Goal: Download file/media

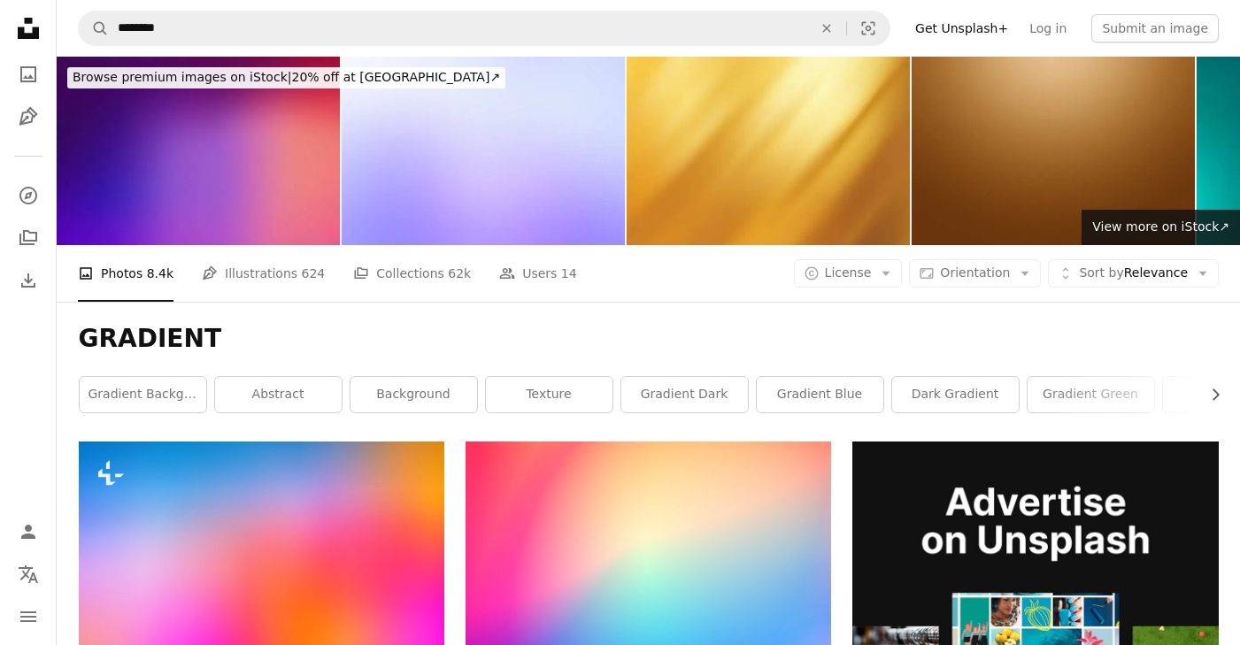
scroll to position [61883, 0]
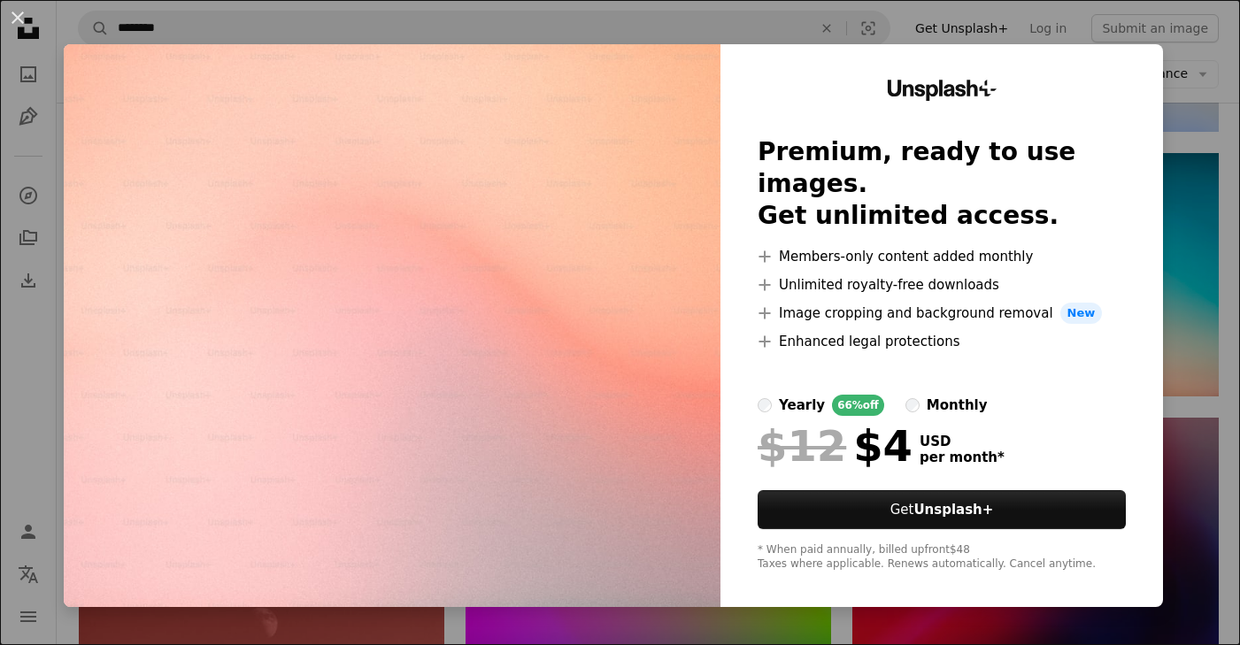
click at [584, 633] on div "An X shape Unsplash+ Premium, ready to use images. Get unlimited access. A plus…" at bounding box center [620, 322] width 1240 height 645
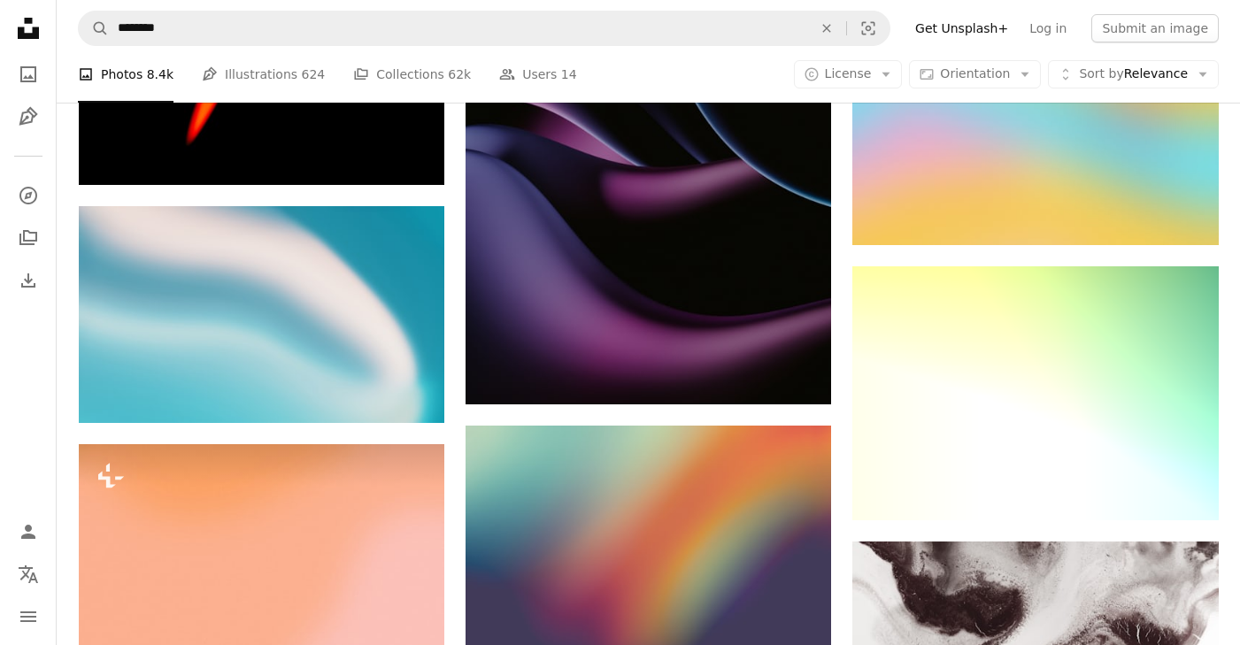
scroll to position [71984, 0]
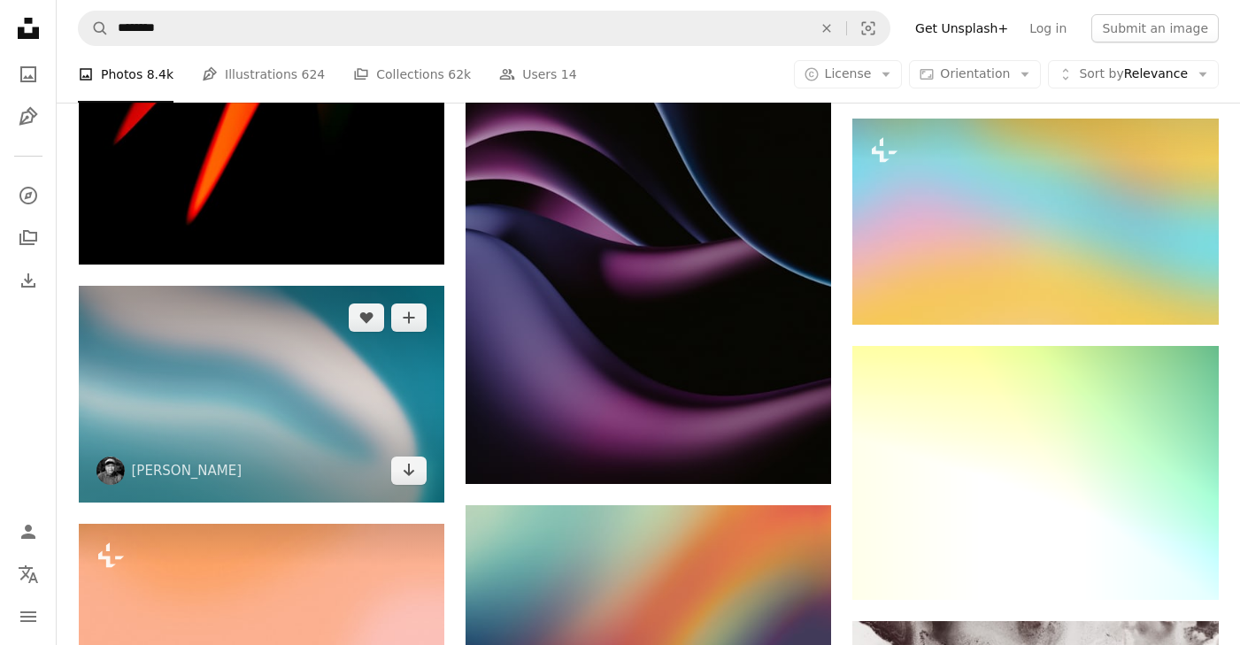
click at [326, 397] on img at bounding box center [261, 395] width 365 height 218
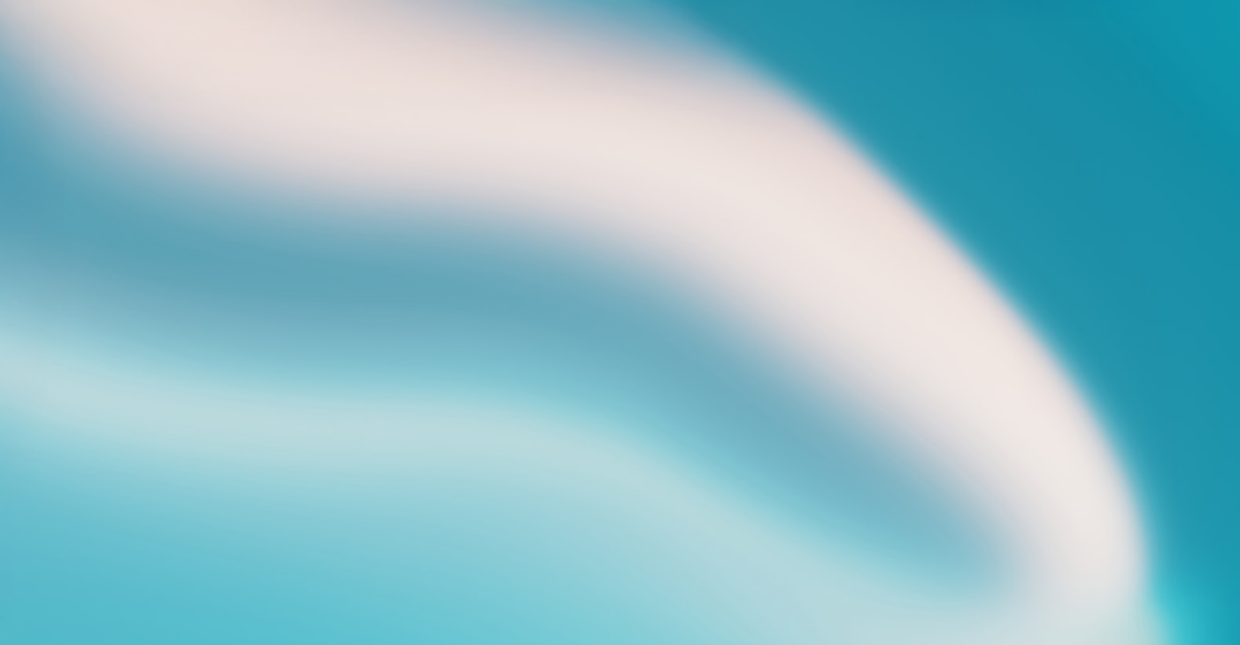
click at [316, 363] on img "Zoom out on this image" at bounding box center [620, 367] width 1242 height 736
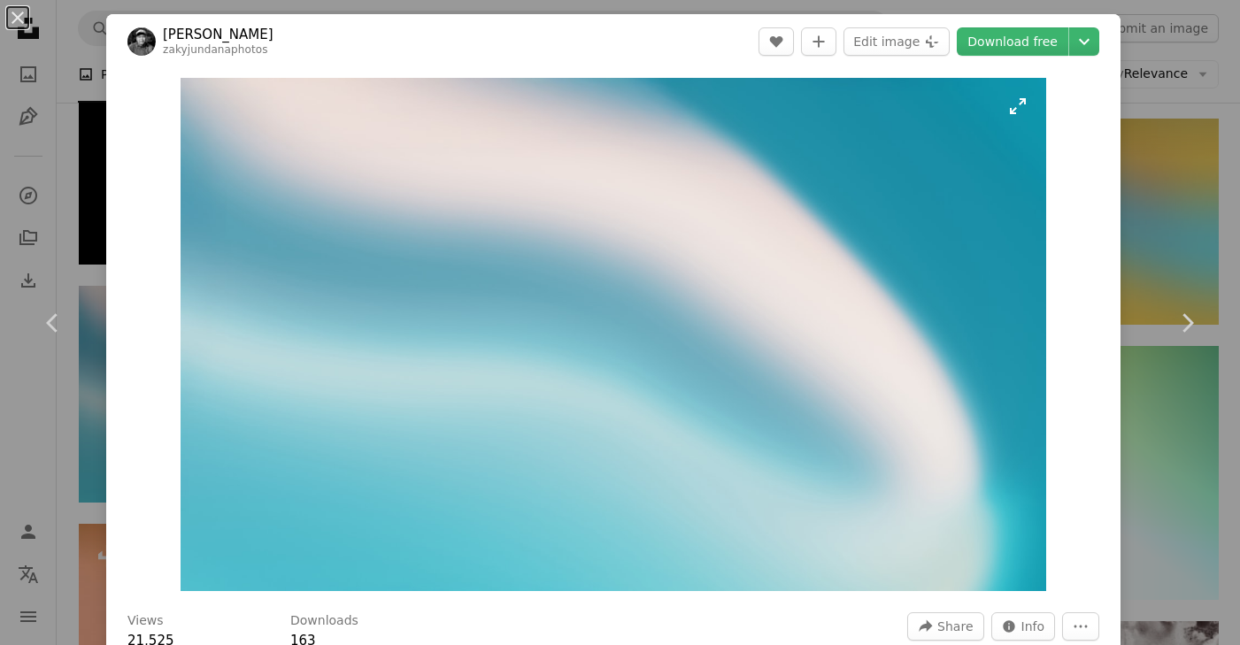
click at [801, 196] on img "Zoom in on this image" at bounding box center [613, 334] width 865 height 513
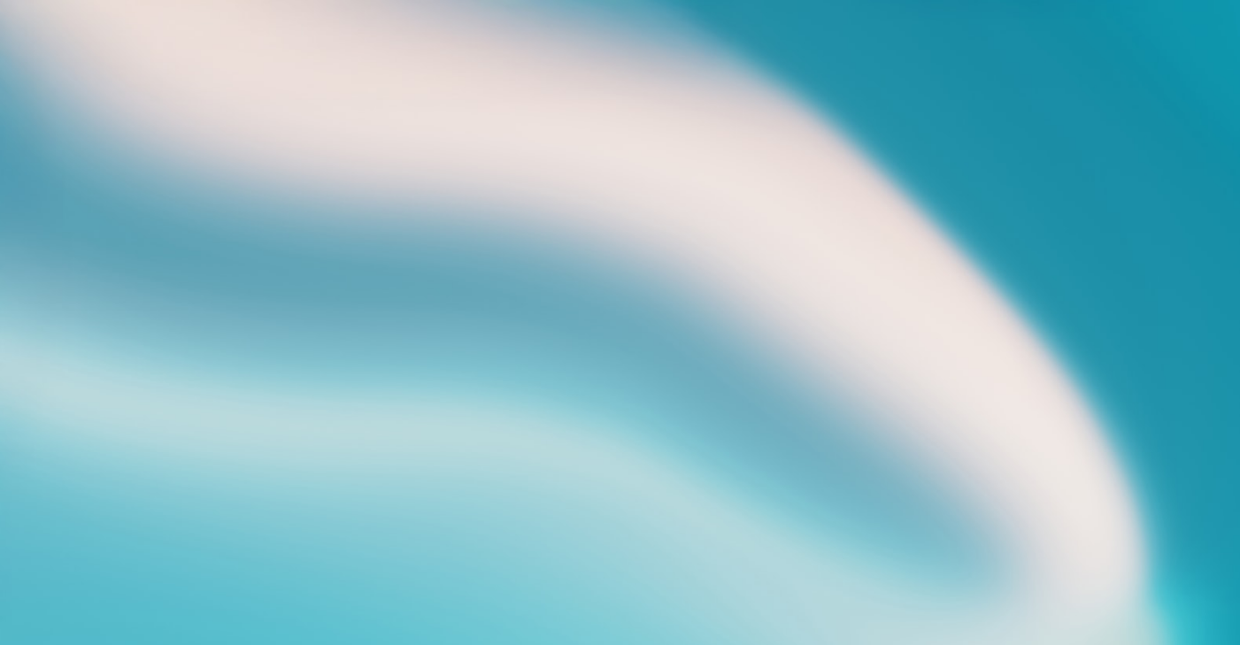
click at [801, 196] on img "Zoom out on this image" at bounding box center [620, 367] width 1242 height 736
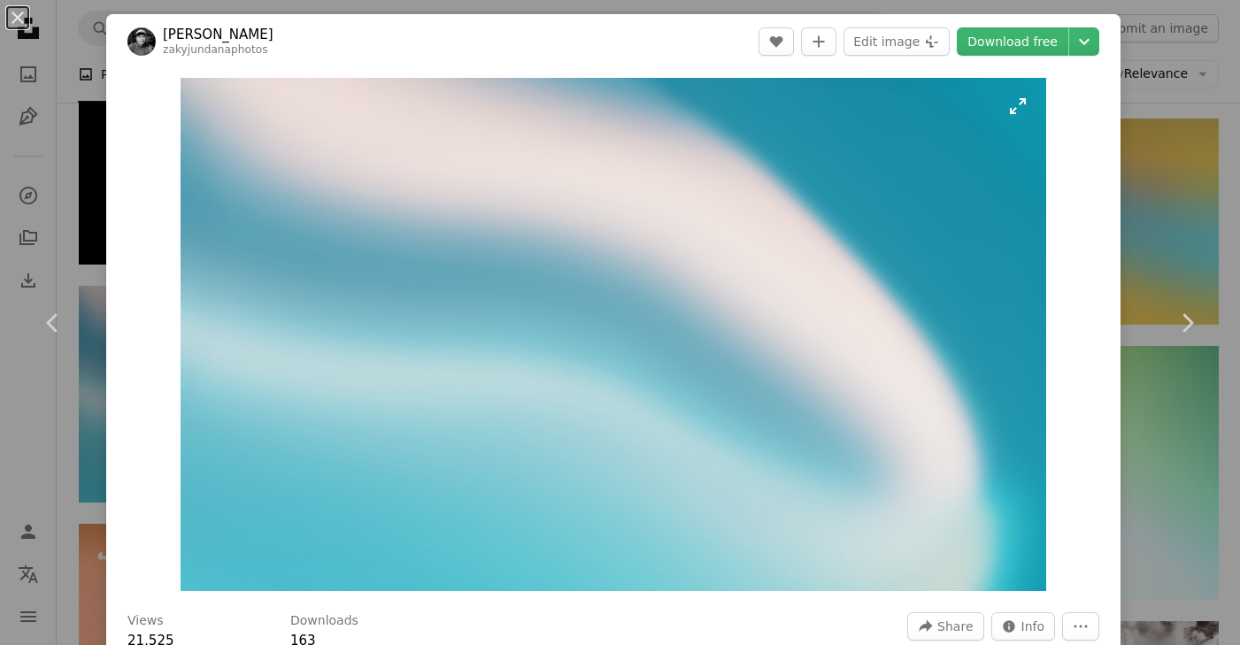
click at [801, 196] on img "Zoom in on this image" at bounding box center [613, 334] width 865 height 513
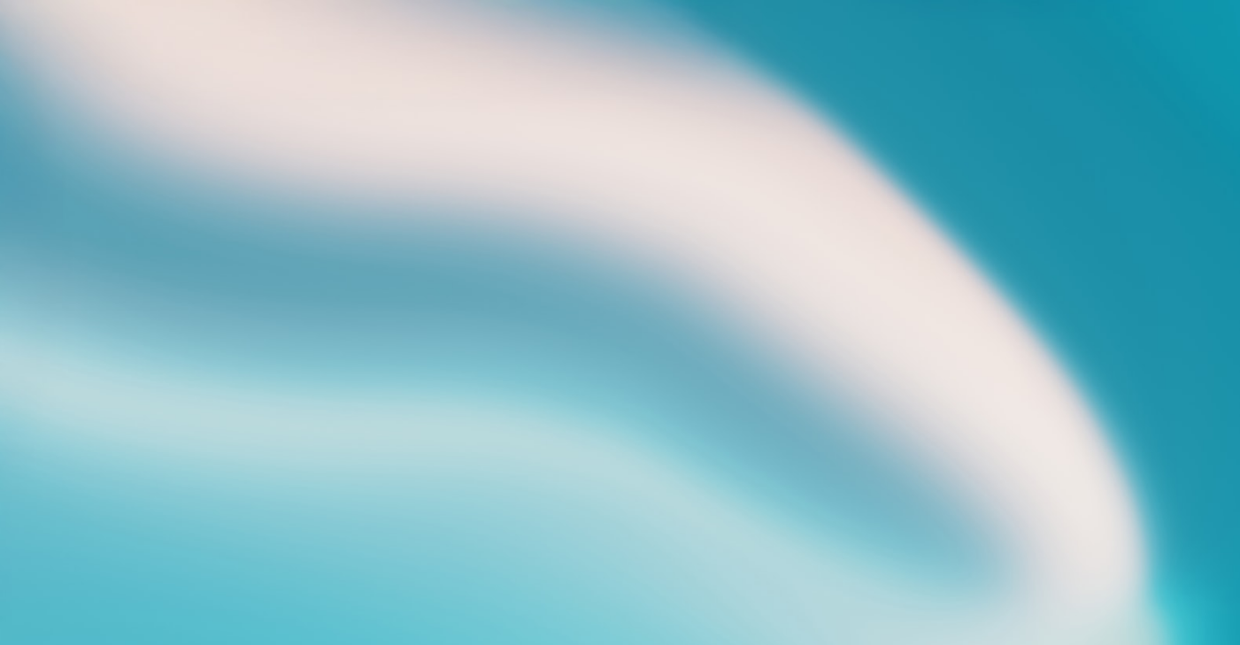
scroll to position [45, 0]
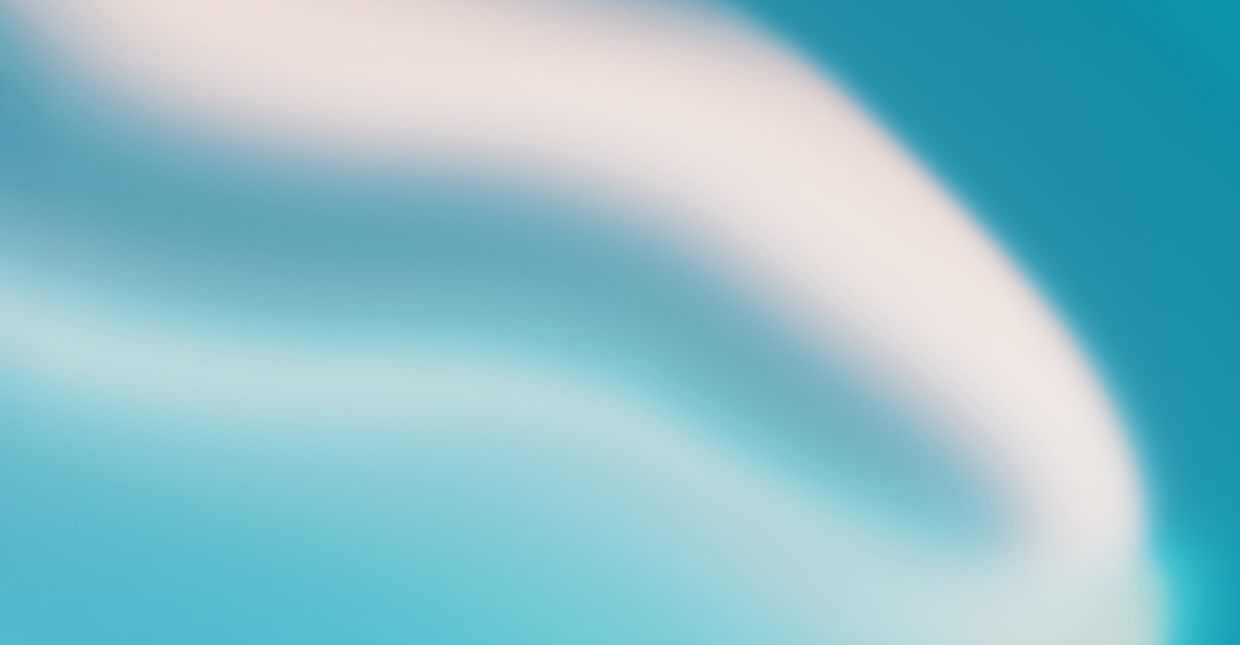
click at [801, 196] on img "Zoom out on this image" at bounding box center [620, 322] width 1242 height 736
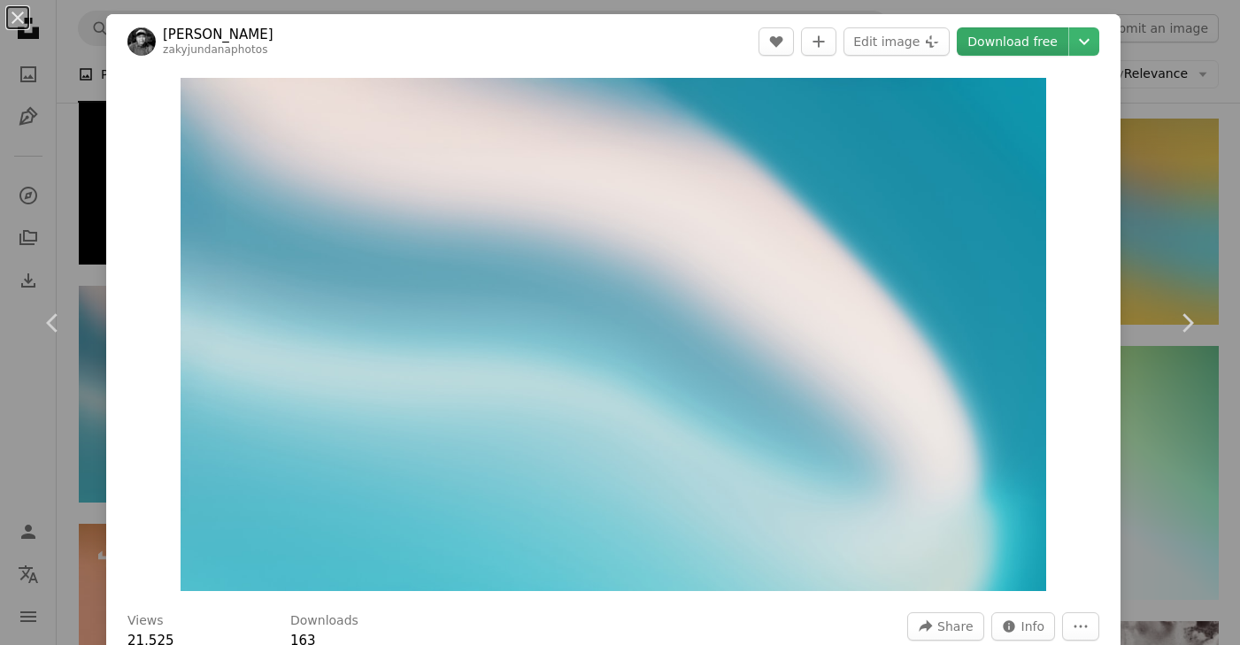
click at [1038, 45] on link "Download free" at bounding box center [1012, 41] width 111 height 28
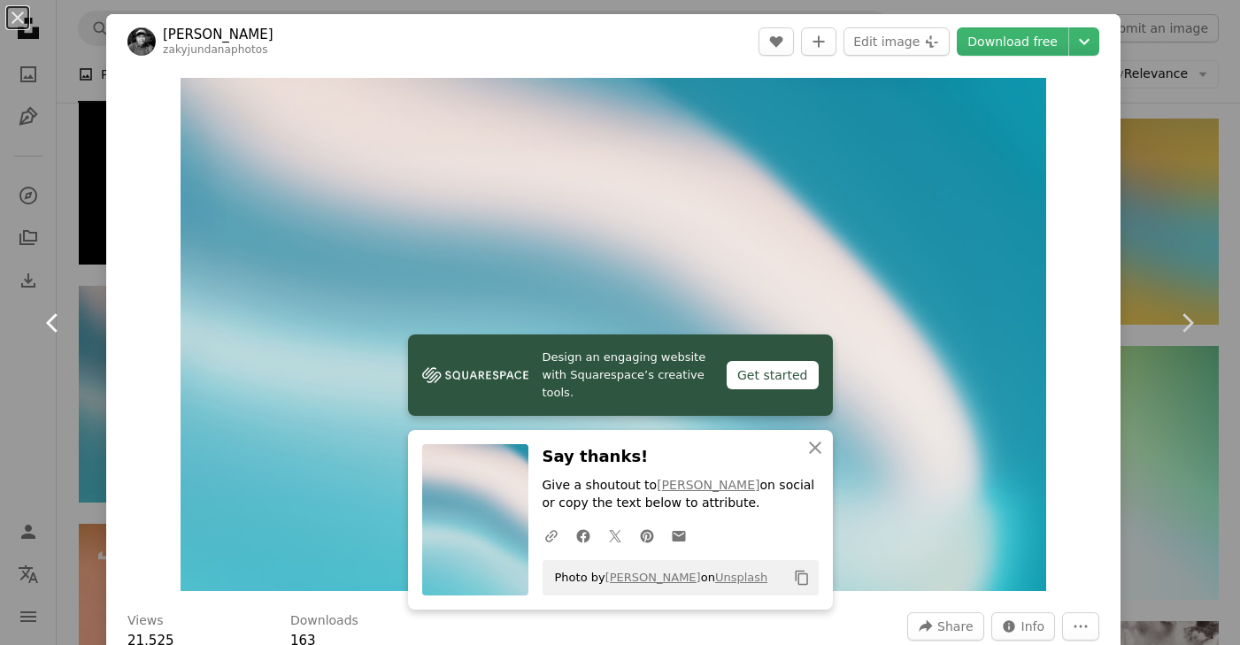
click at [87, 286] on link "Chevron left" at bounding box center [53, 323] width 106 height 170
click at [15, 16] on button "An X shape" at bounding box center [17, 17] width 21 height 21
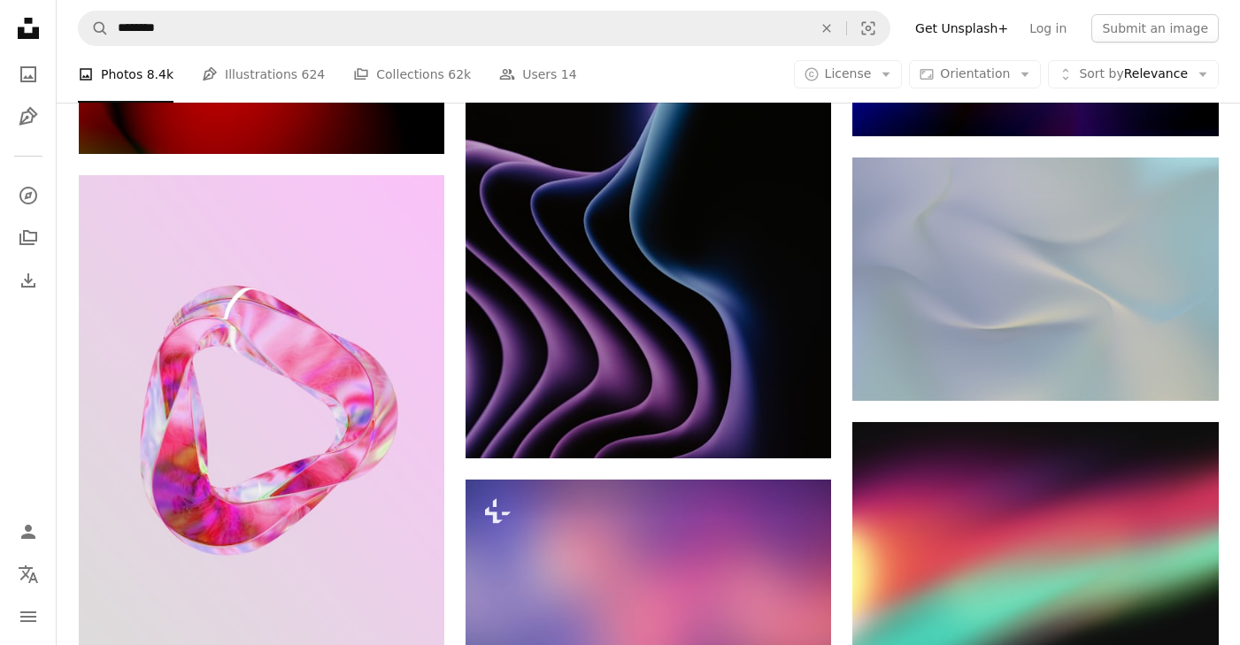
scroll to position [75950, 0]
